Goal: Task Accomplishment & Management: Use online tool/utility

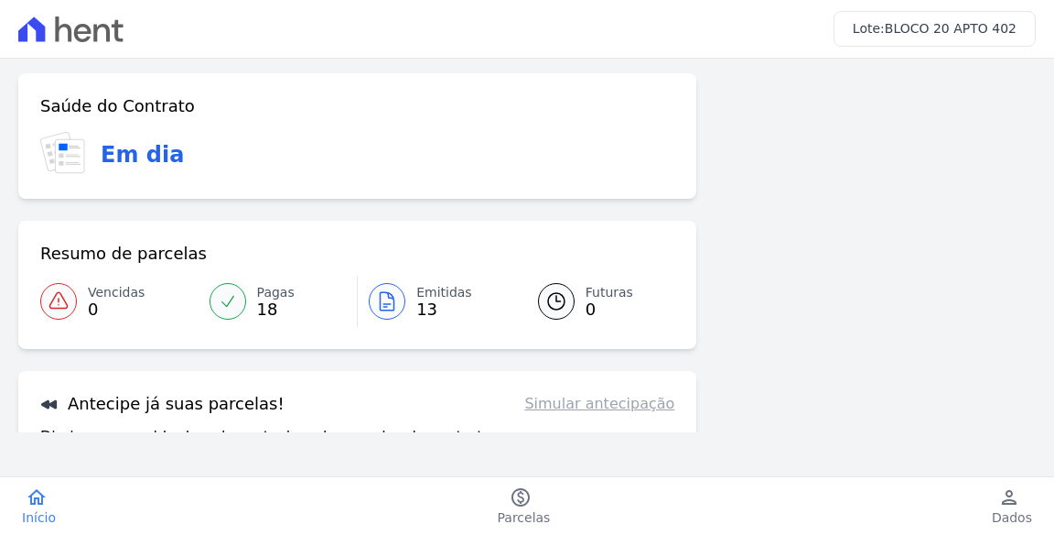
scroll to position [94, 0]
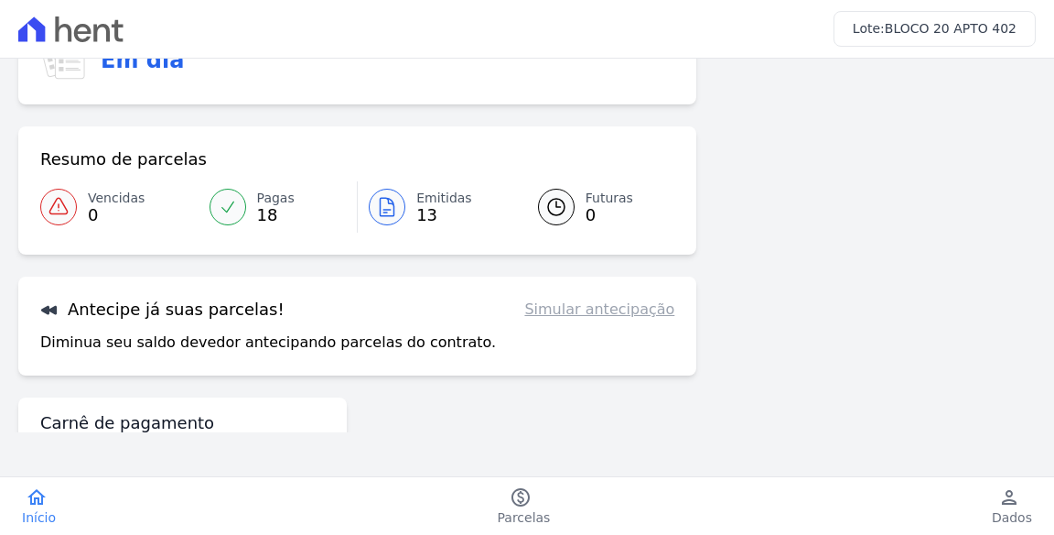
click at [643, 298] on link "Simular antecipação" at bounding box center [599, 309] width 150 height 22
click at [647, 298] on link "Simular antecipação" at bounding box center [599, 309] width 150 height 22
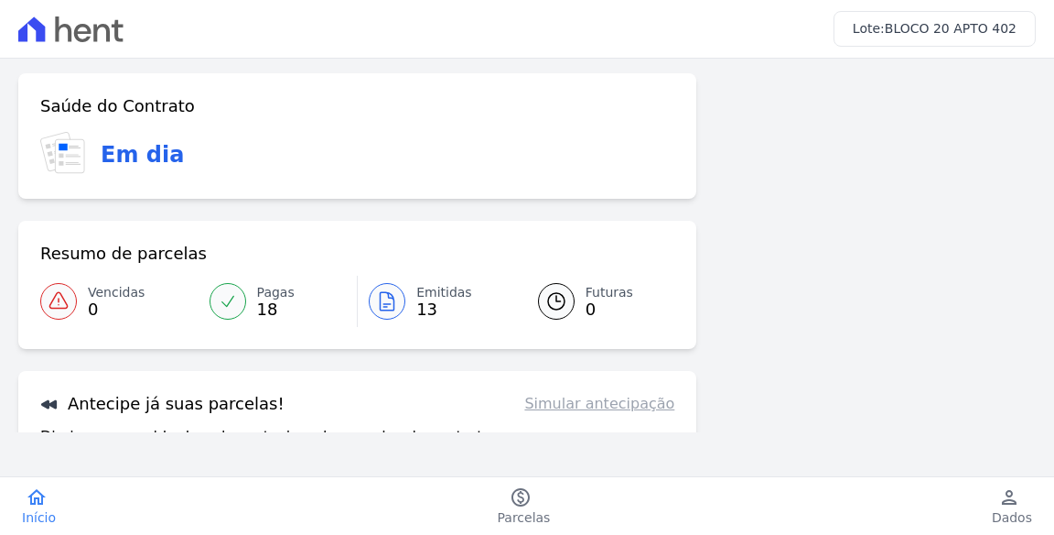
scroll to position [0, 0]
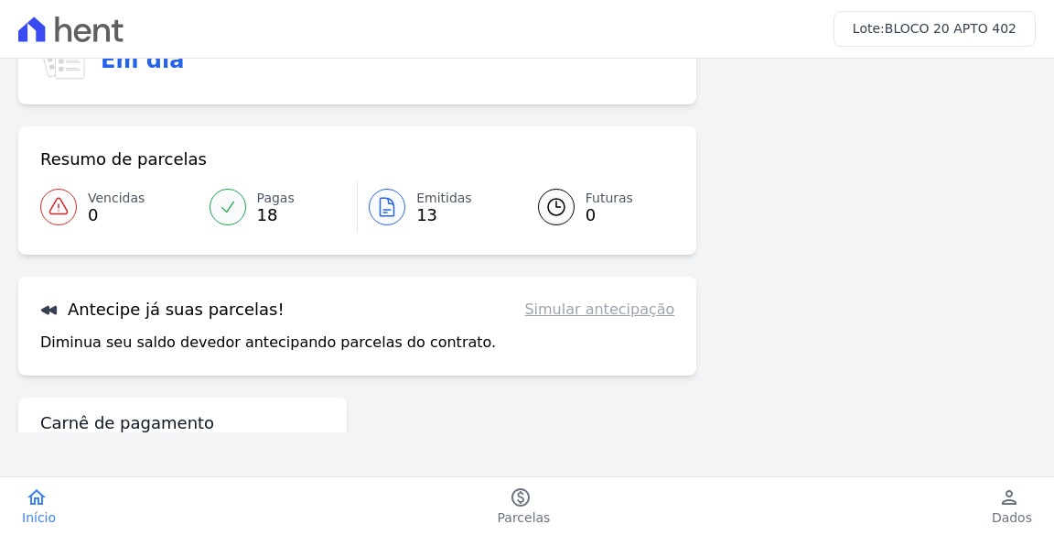
click at [648, 317] on link "Simular antecipação" at bounding box center [599, 309] width 150 height 22
click at [647, 311] on link "Simular antecipação" at bounding box center [599, 309] width 150 height 22
